Goal: Task Accomplishment & Management: Manage account settings

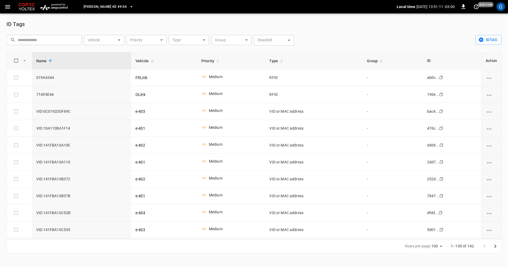
scroll to position [1511, 0]
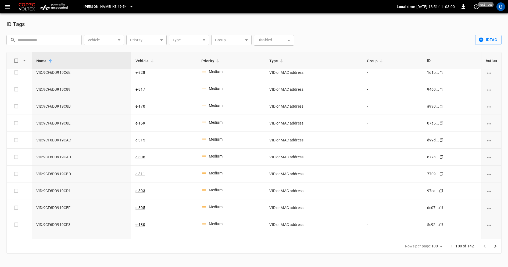
click at [130, 6] on icon "button" at bounding box center [131, 6] width 2 height 1
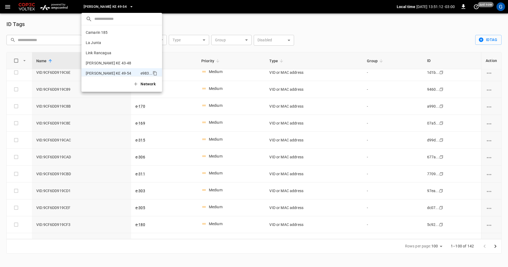
scroll to position [4, 0]
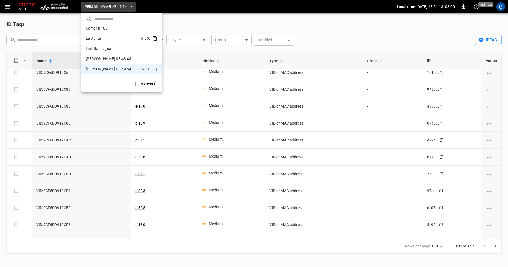
click at [154, 38] on icon "copy" at bounding box center [154, 38] width 5 height 5
click at [329, 29] on div at bounding box center [254, 133] width 508 height 267
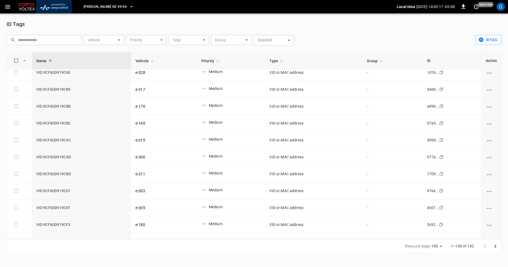
click at [54, 6] on img "menu" at bounding box center [53, 7] width 31 height 10
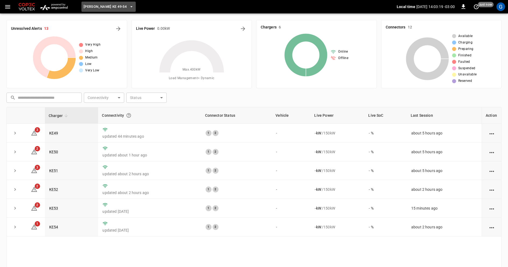
click at [122, 9] on button "Loza Colon KE 49-54" at bounding box center [108, 7] width 54 height 10
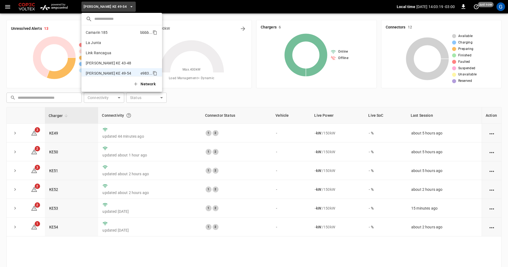
scroll to position [4, 0]
click at [113, 36] on p "La Junta" at bounding box center [112, 38] width 53 height 5
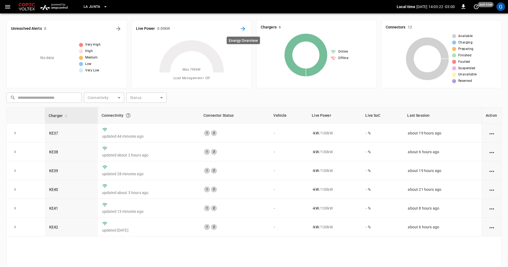
click at [243, 26] on icon "Energy Overview" at bounding box center [243, 29] width 6 height 6
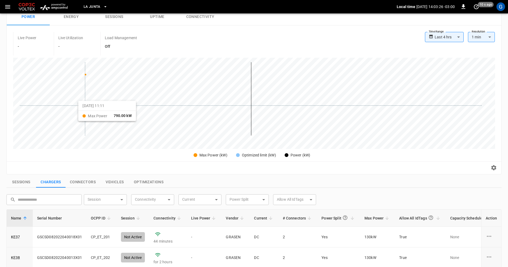
scroll to position [183, 0]
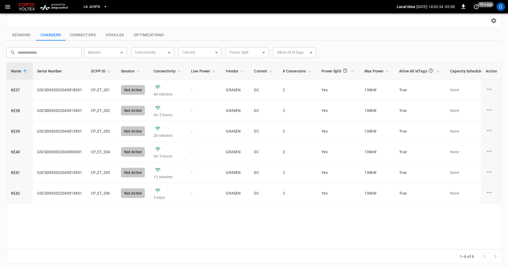
click at [90, 36] on button "Connectors" at bounding box center [83, 35] width 34 height 11
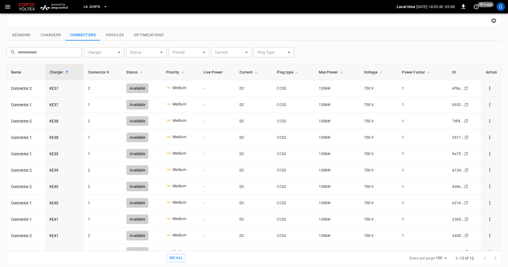
click at [48, 39] on button "Chargers" at bounding box center [51, 35] width 30 height 11
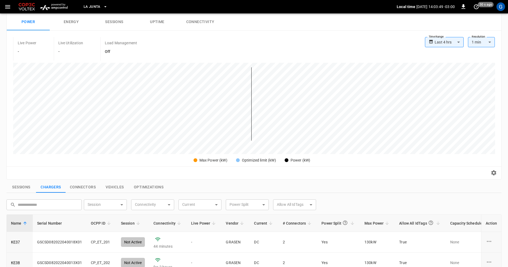
scroll to position [0, 0]
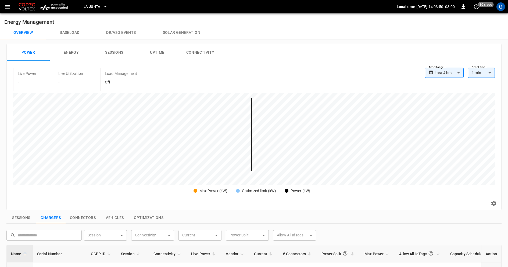
click at [104, 8] on icon "button" at bounding box center [105, 6] width 5 height 5
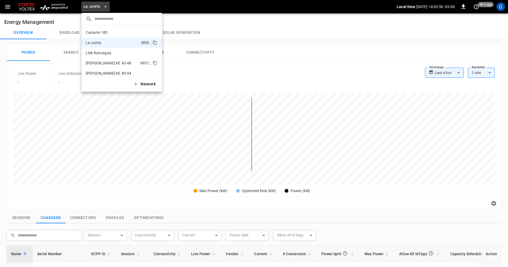
scroll to position [4, 0]
click at [109, 67] on p "Loza Colon KE 49-54" at bounding box center [112, 68] width 53 height 5
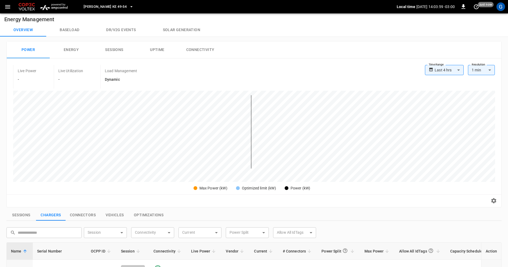
scroll to position [0, 0]
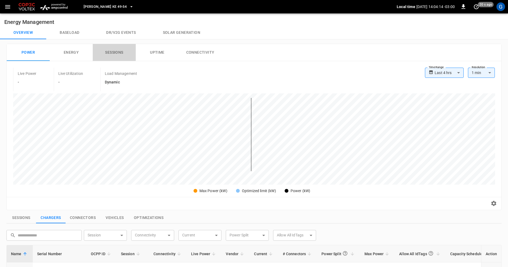
click at [124, 48] on button "Sessions" at bounding box center [114, 52] width 43 height 17
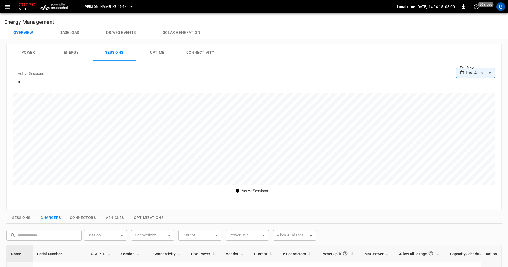
click at [479, 74] on body "**********" at bounding box center [254, 225] width 508 height 451
click at [473, 129] on li "Last 30 days" at bounding box center [475, 128] width 39 height 9
type input "**********"
click at [106, 8] on span "Loza Colon KE 49-54" at bounding box center [105, 7] width 43 height 6
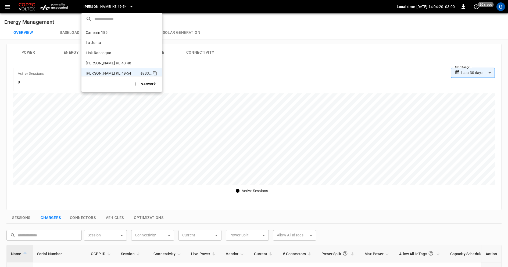
scroll to position [4, 0]
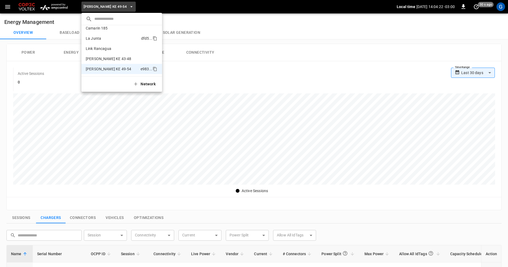
click at [104, 39] on p "La Junta" at bounding box center [112, 38] width 53 height 5
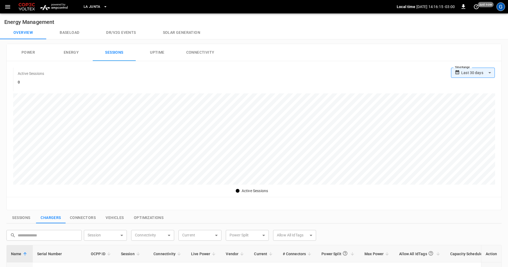
click at [502, 8] on div "G" at bounding box center [500, 6] width 9 height 9
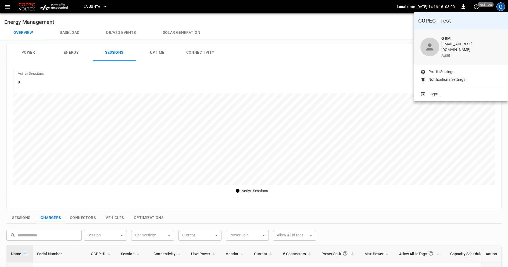
click at [458, 91] on li "Logout" at bounding box center [460, 94] width 81 height 6
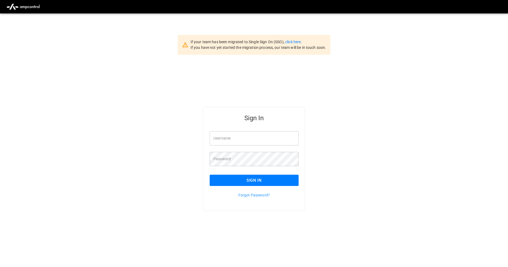
type input "**********"
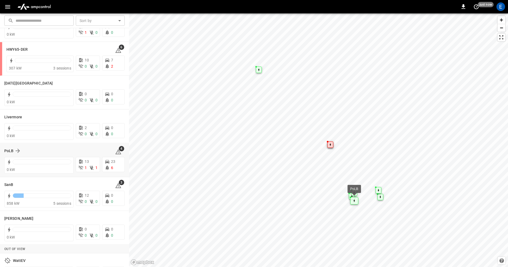
scroll to position [81, 0]
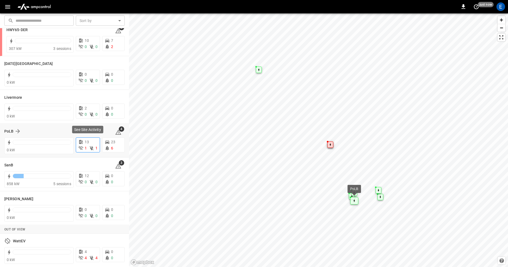
click at [85, 146] on span "1" at bounding box center [86, 148] width 2 height 4
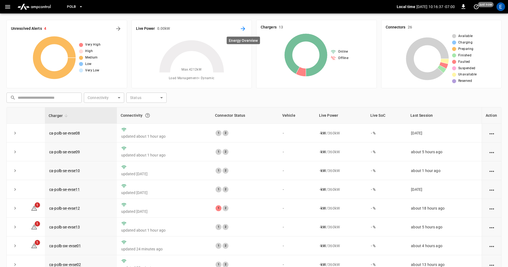
click at [244, 27] on icon "Energy Overview" at bounding box center [243, 29] width 6 height 6
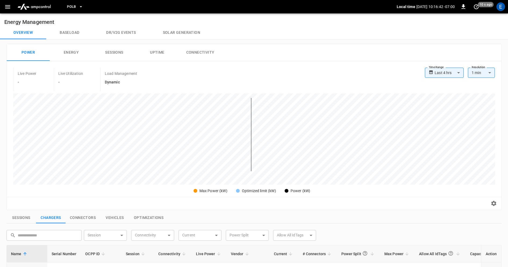
click at [78, 4] on button "PoLB" at bounding box center [75, 7] width 20 height 10
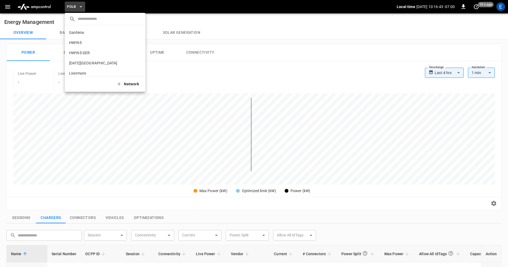
scroll to position [45, 0]
click at [89, 48] on p "SanB" at bounding box center [95, 48] width 52 height 5
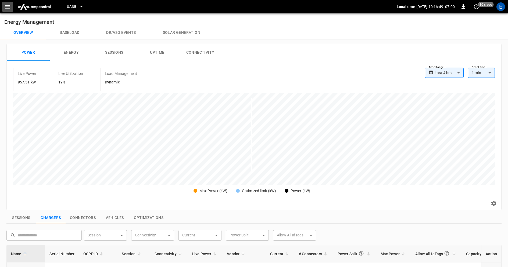
click at [6, 5] on icon "button" at bounding box center [7, 6] width 7 height 7
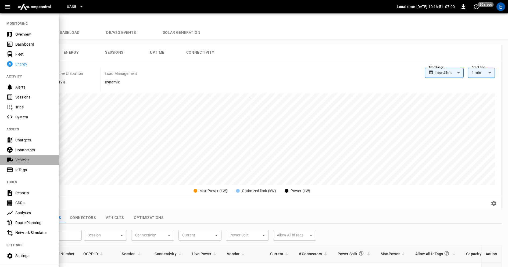
click at [25, 162] on div "Vehicles" at bounding box center [33, 159] width 37 height 5
